Goal: Information Seeking & Learning: Learn about a topic

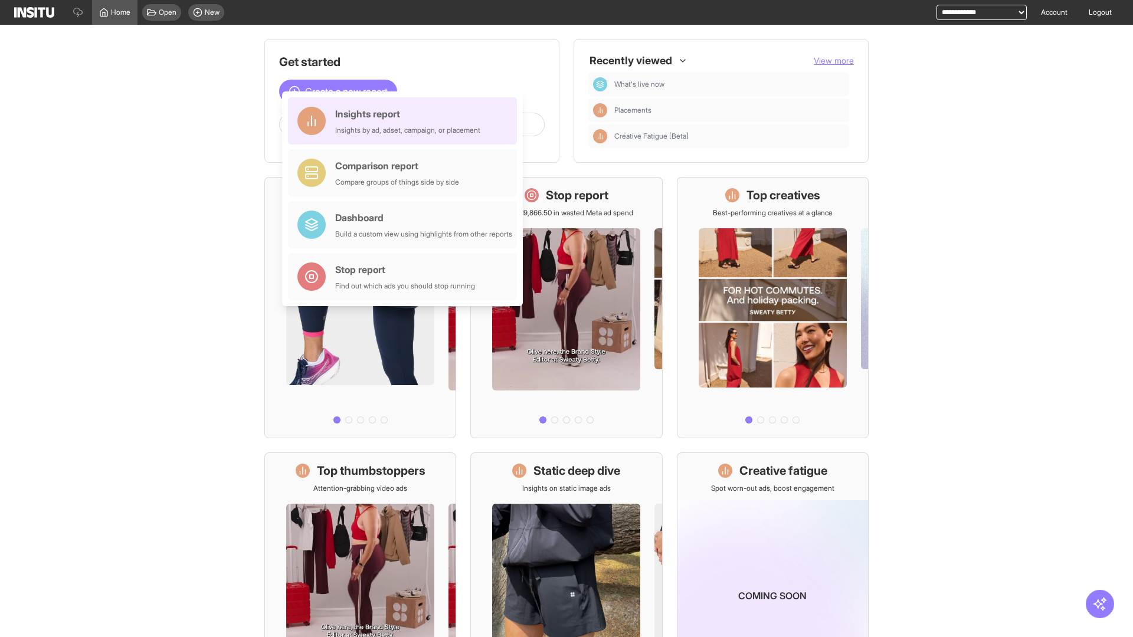
click at [405, 121] on div "Insights report Insights by ad, adset, campaign, or placement" at bounding box center [407, 121] width 145 height 28
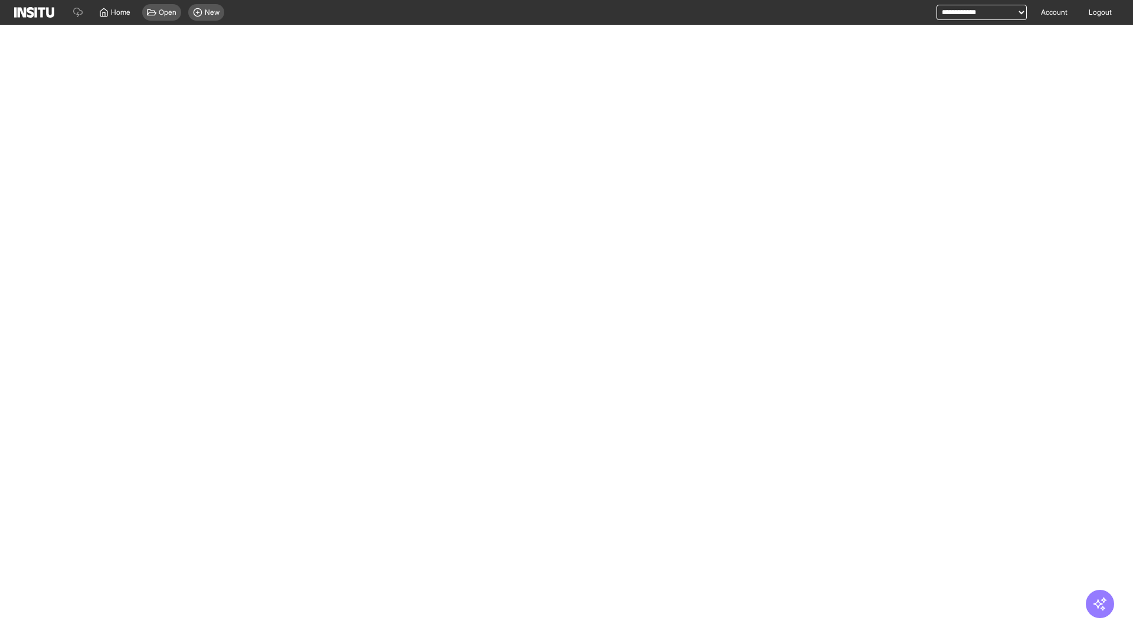
select select "**"
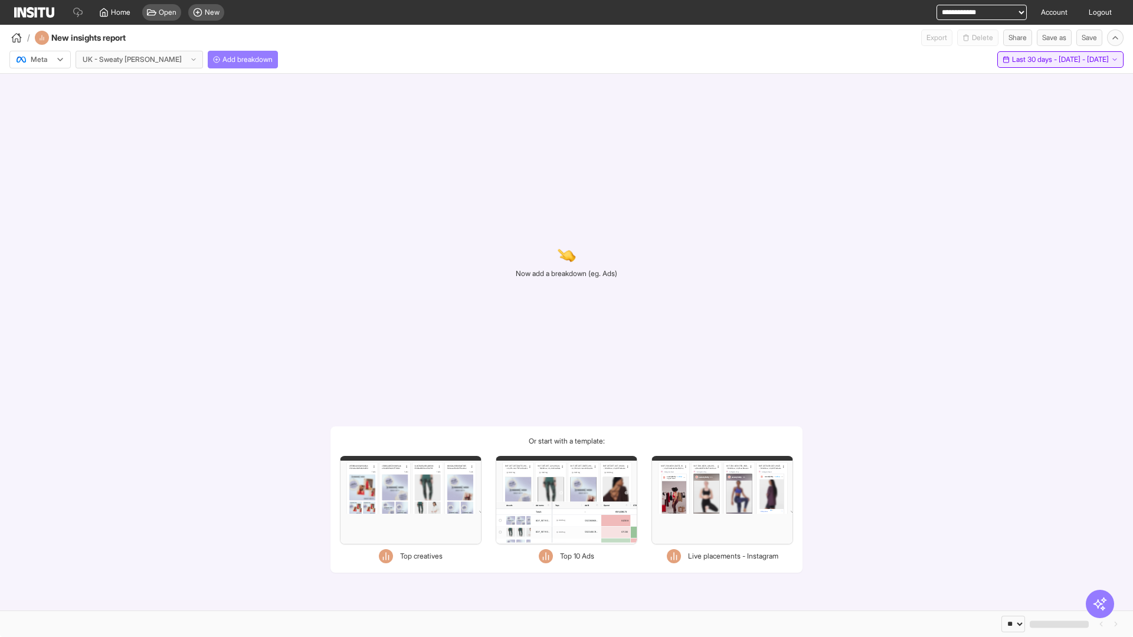
click at [1038, 60] on span "Last 30 days - [DATE] - [DATE]" at bounding box center [1060, 59] width 97 height 9
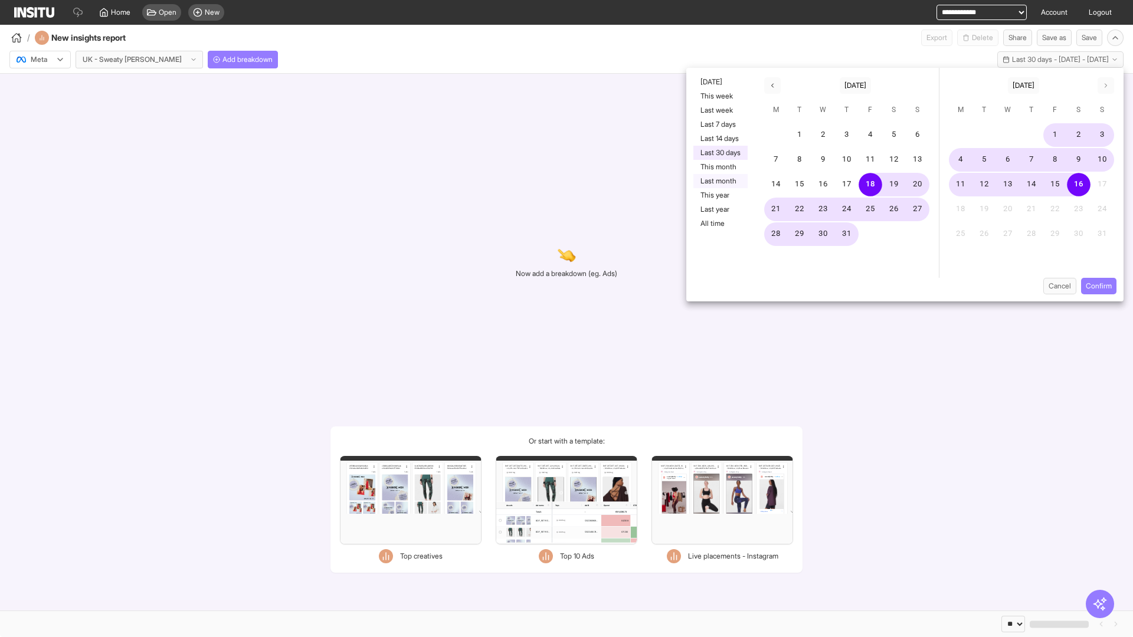
click at [719, 181] on button "Last month" at bounding box center [720, 181] width 54 height 14
